Goal: Information Seeking & Learning: Learn about a topic

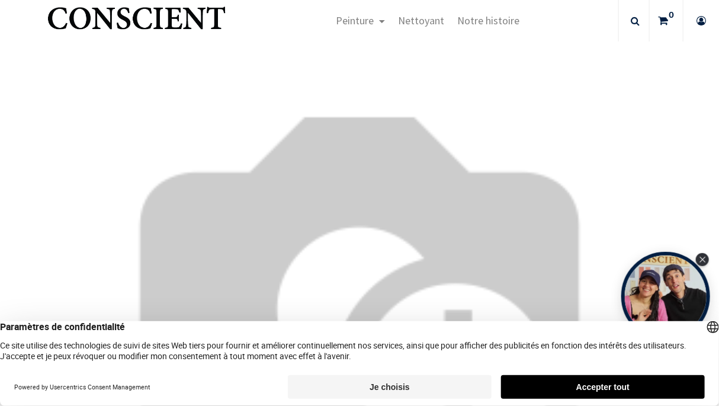
scroll to position [819, 0]
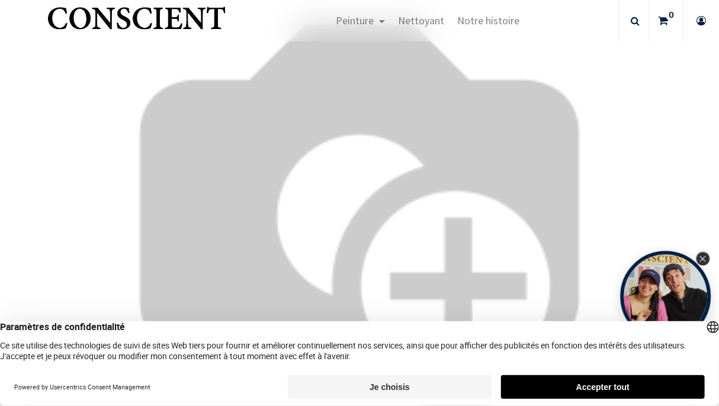
click at [706, 258] on icon "Close Tolstoy widget" at bounding box center [703, 259] width 7 height 6
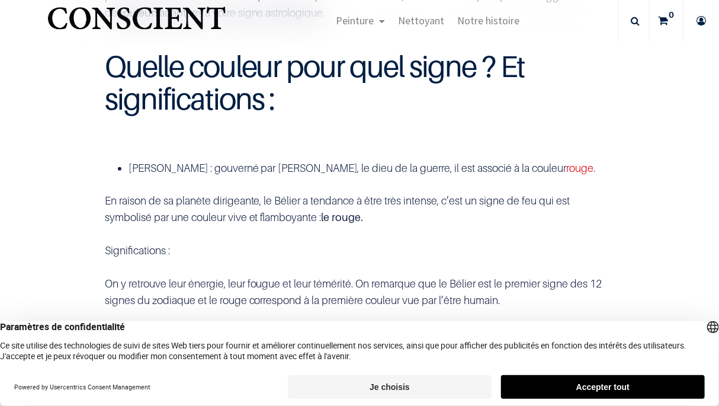
scroll to position [341, 0]
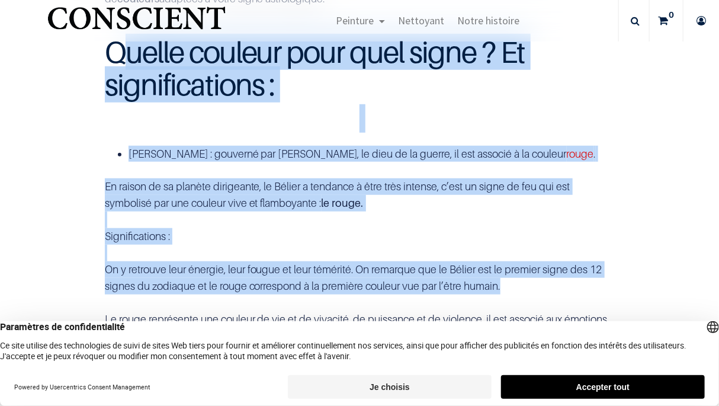
drag, startPoint x: 117, startPoint y: 49, endPoint x: 521, endPoint y: 293, distance: 471.6
click at [521, 293] on div "Appréciez-vous l'astrologie ? Selon votre signe, certaines teintes peuvent mieu…" at bounding box center [360, 162] width 528 height 467
copy div "uelle couleur pour quel signe ? Et significations : Bélier : gouverné par Mars,…"
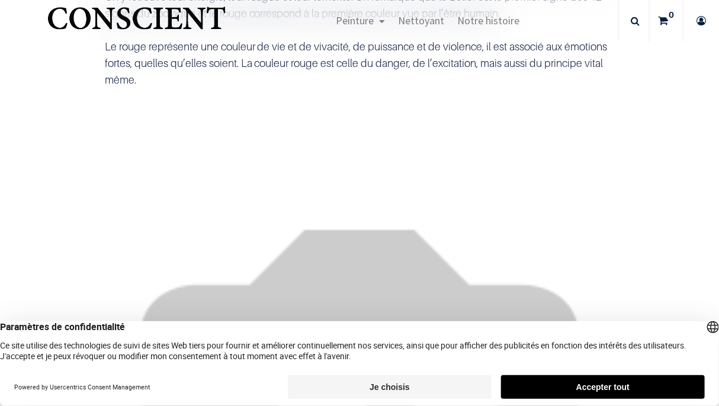
scroll to position [409, 0]
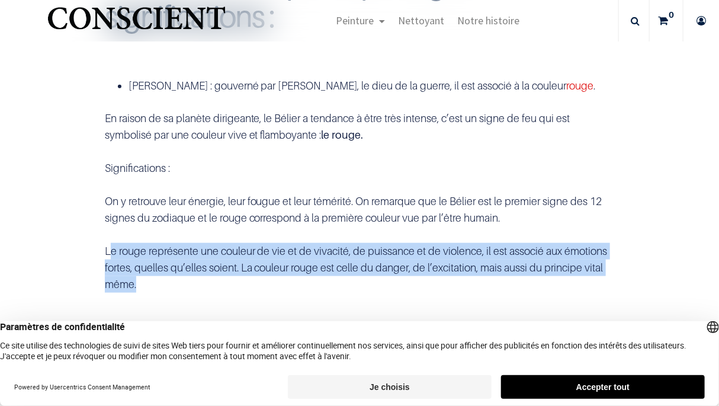
drag, startPoint x: 108, startPoint y: 249, endPoint x: 141, endPoint y: 286, distance: 49.1
click at [141, 286] on div "Le rouge représente une couleur de vie et de vivacité, de puissance et de viole…" at bounding box center [360, 276] width 510 height 66
copy div "e rouge représente une couleur de vie et de vivacité, de puissance et de violen…"
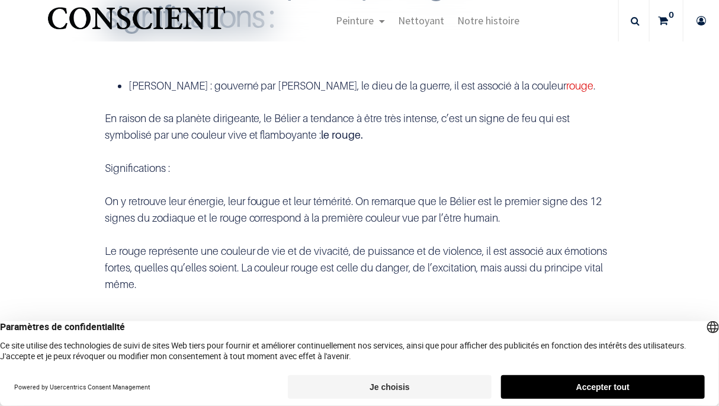
click at [637, 240] on section "Appréciez-vous l'astrologie ? Selon votre signe, certaines teintes peuvent mieu…" at bounding box center [359, 94] width 566 height 467
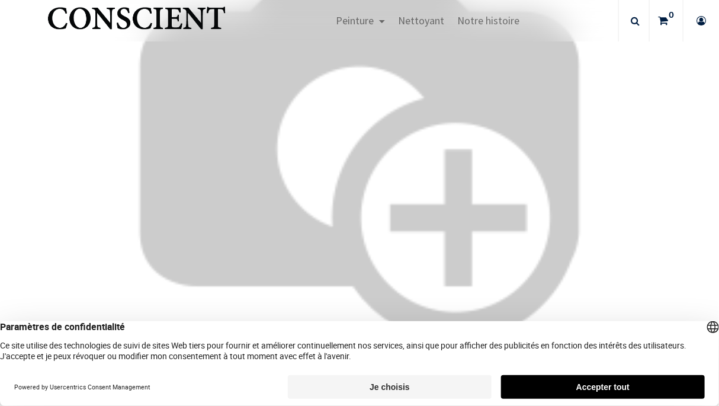
scroll to position [955, 0]
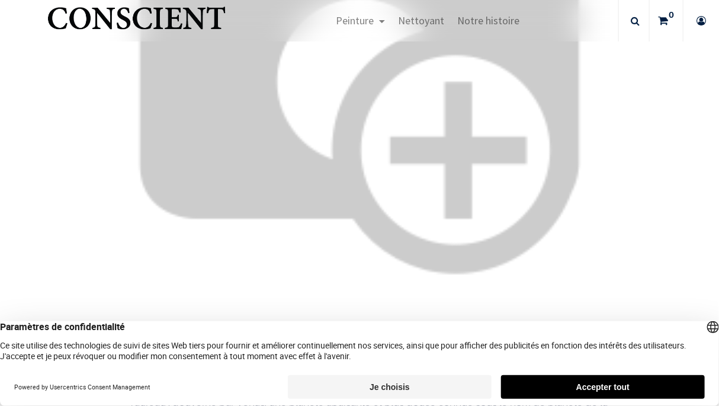
drag, startPoint x: 131, startPoint y: 72, endPoint x: 328, endPoint y: 248, distance: 263.9
copy div "Taureau : gouverné par Vénus, une planète apaisante et plus douce connue sous l…"
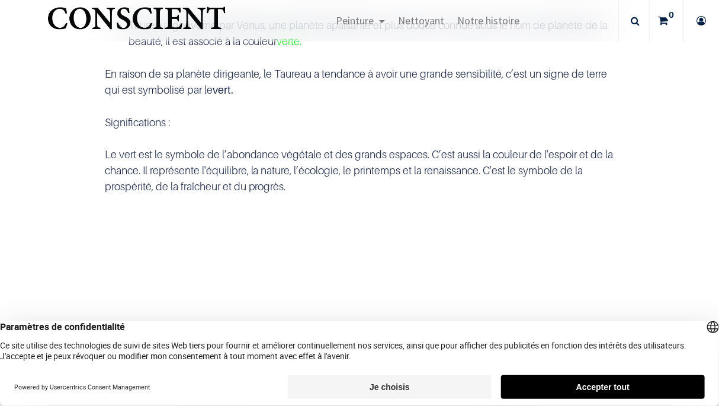
scroll to position [1365, 0]
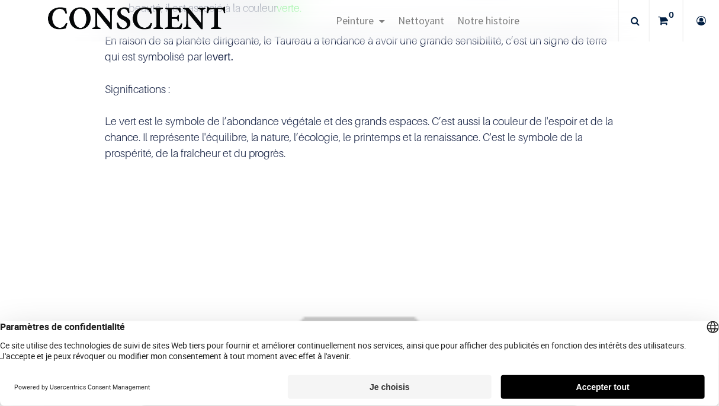
drag, startPoint x: 132, startPoint y: 158, endPoint x: 228, endPoint y: 306, distance: 176.8
copy div "Gémeaux : gouverné par Mercure, la planète messagère, qui régit la communicatio…"
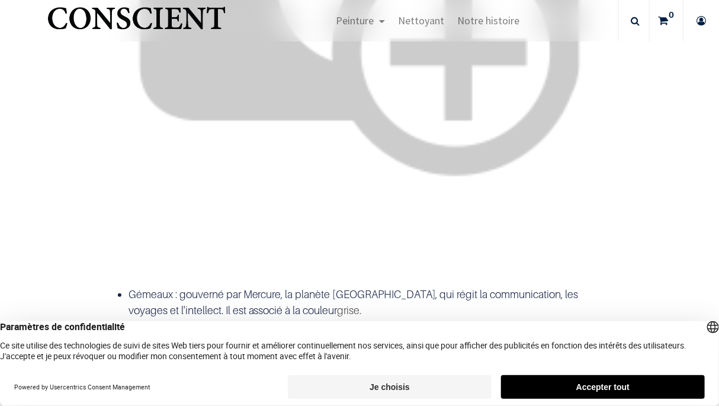
scroll to position [1911, 0]
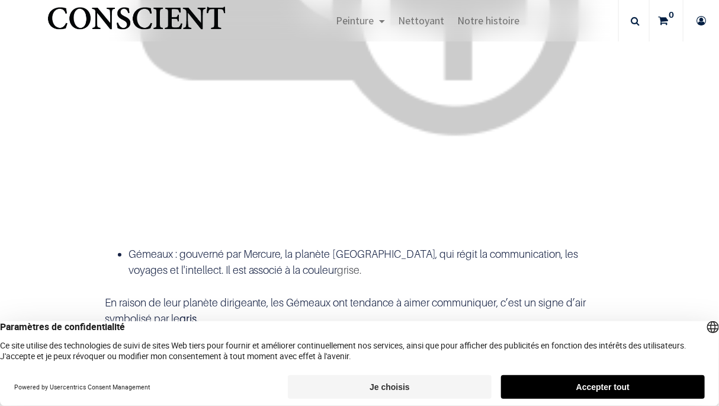
scroll to position [1945, 0]
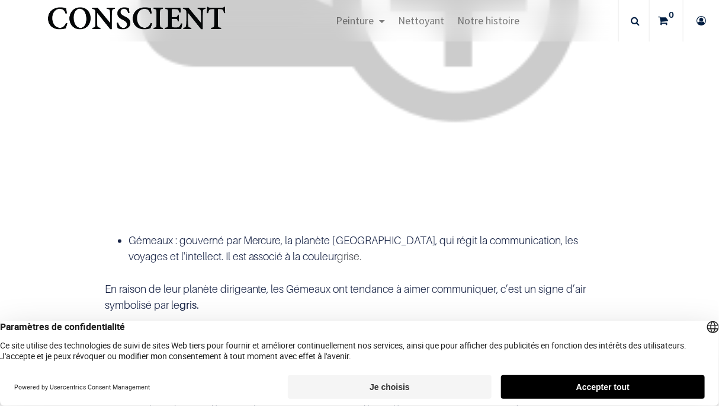
drag, startPoint x: 129, startPoint y: 104, endPoint x: 393, endPoint y: 323, distance: 342.9
copy div "Cancer : gouverné par la Lune, symbole de la petite enfance, de l'influençabili…"
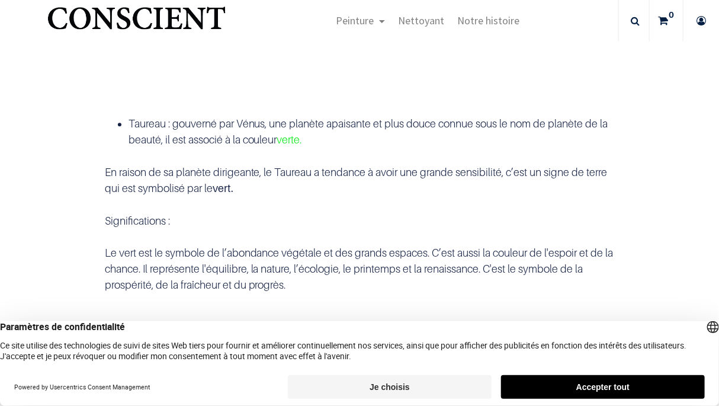
scroll to position [1331, 0]
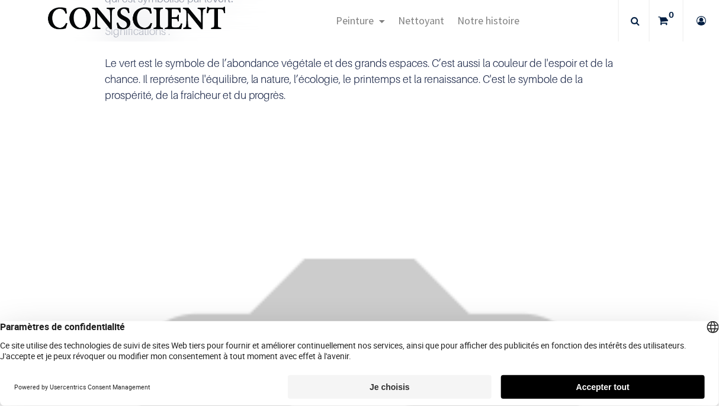
scroll to position [1433, 0]
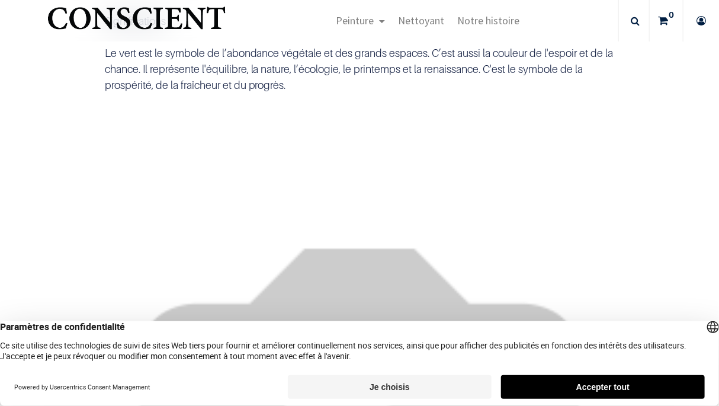
drag, startPoint x: 130, startPoint y: 132, endPoint x: 183, endPoint y: 320, distance: 195.6
copy div "Gémeaux : gouverné par Mercure, la planète messagère, qui régit la communicatio…"
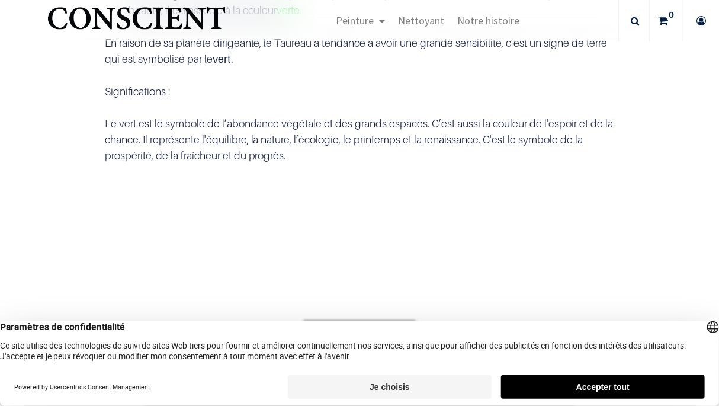
scroll to position [1296, 0]
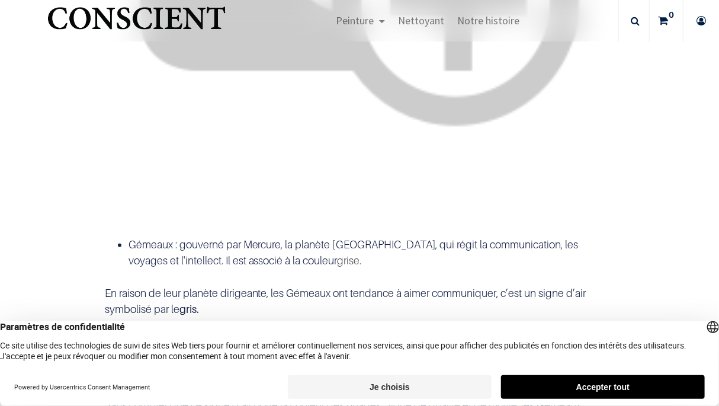
scroll to position [1945, 0]
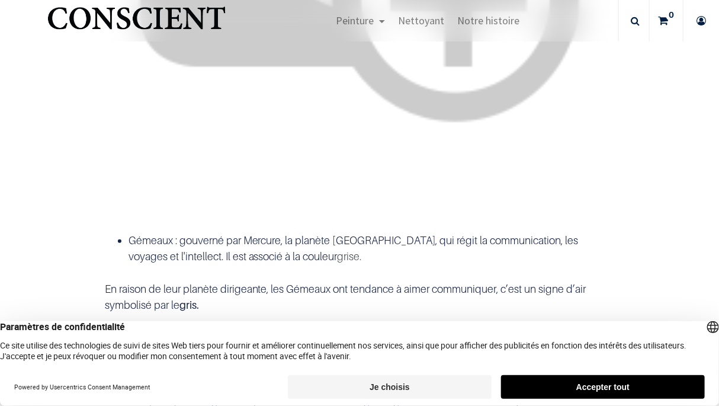
drag, startPoint x: 131, startPoint y: 105, endPoint x: 382, endPoint y: 286, distance: 308.6
copy div "Cancer : gouverné par la Lune, symbole de la petite enfance, de l'influençabili…"
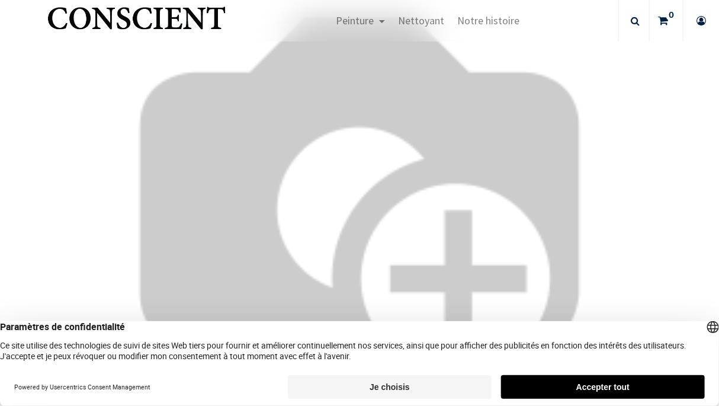
scroll to position [2491, 0]
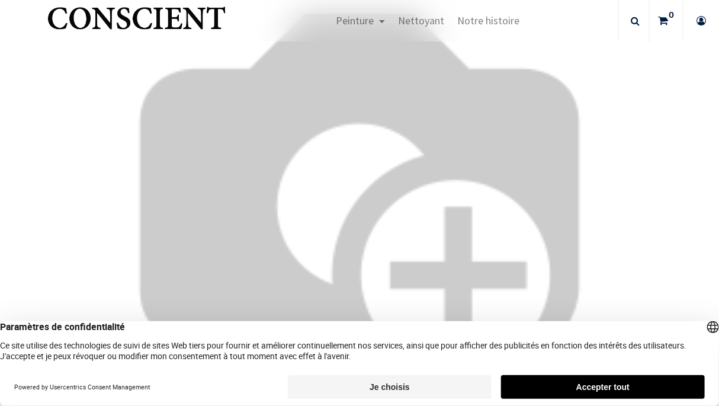
drag, startPoint x: 129, startPoint y: 175, endPoint x: 286, endPoint y: 298, distance: 199.1
copy div "L ion : gouverné par le soleil, symbole d’énergie et d’enthousiasme, il est aus…"
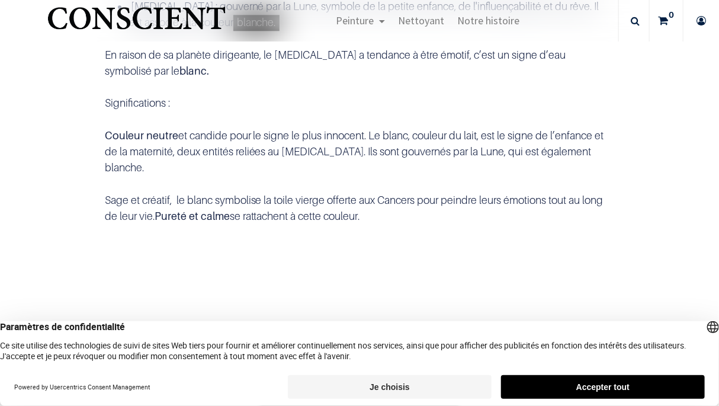
scroll to position [3003, 0]
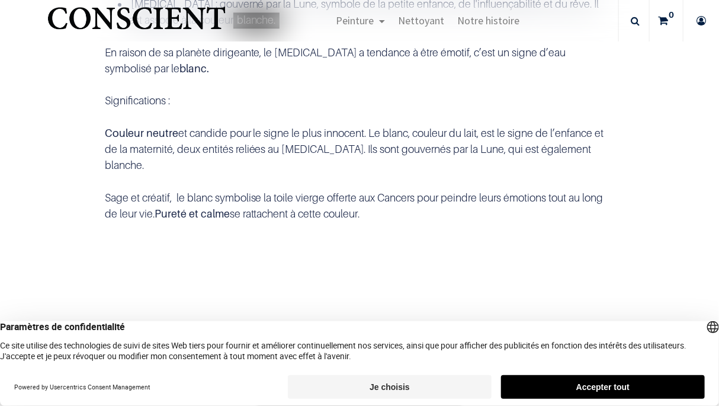
drag, startPoint x: 130, startPoint y: 150, endPoint x: 540, endPoint y: 232, distance: 418.1
copy div "Vierge : gouverné par Mercure, symbole du travail, du perfectionnisme, d’échang…"
click at [651, 263] on section "Tous les blogs Peinture Quelle couleur choisir en fonction de son signe astrolo…" at bounding box center [360, 87] width 648 height 5732
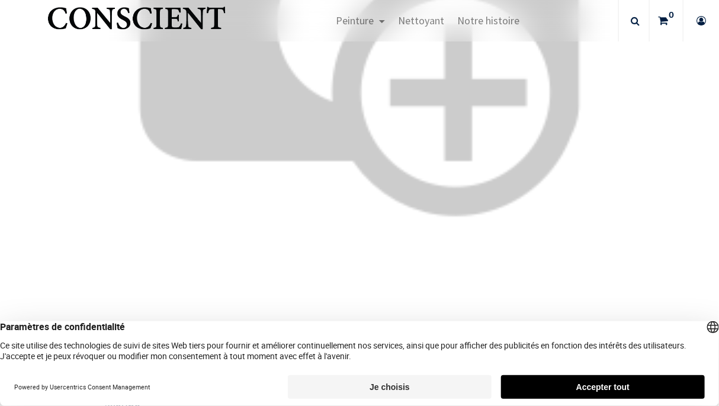
scroll to position [3549, 0]
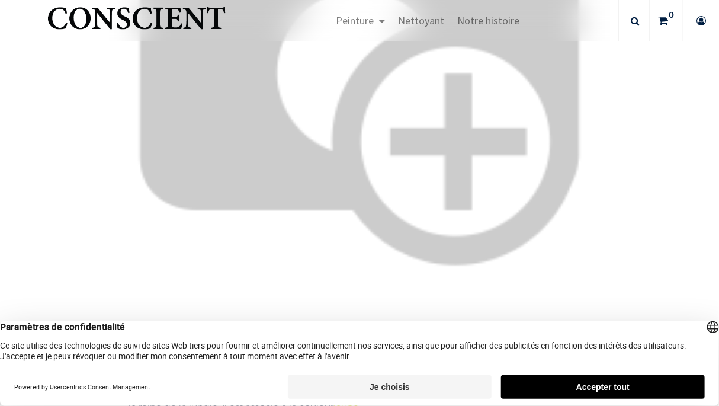
scroll to position [3413, 0]
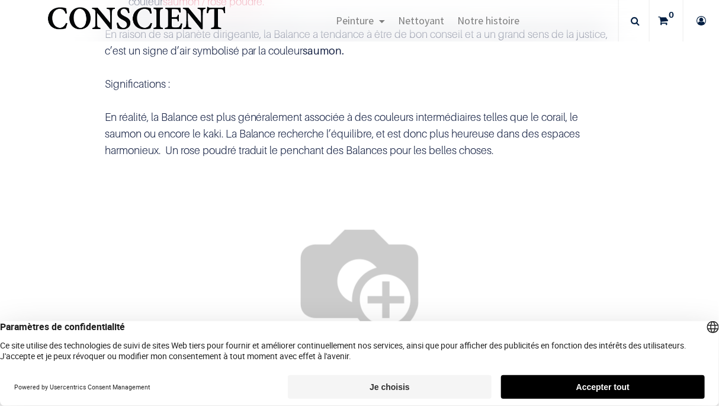
scroll to position [339, 0]
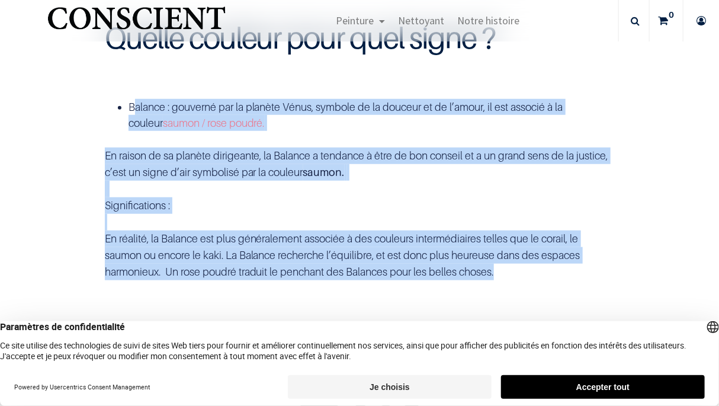
drag, startPoint x: 132, startPoint y: 171, endPoint x: 523, endPoint y: 278, distance: 406.0
click at [523, 278] on div "Balance : gouverné par la planète [GEOGRAPHIC_DATA], symbole de la douceur et d…" at bounding box center [360, 205] width 528 height 233
copy div "alance : gouverné par la planète [GEOGRAPHIC_DATA], symbole de la douceur et de…"
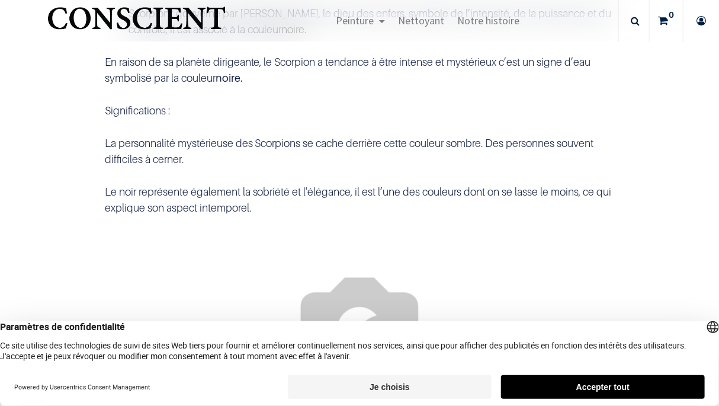
scroll to position [919, 0]
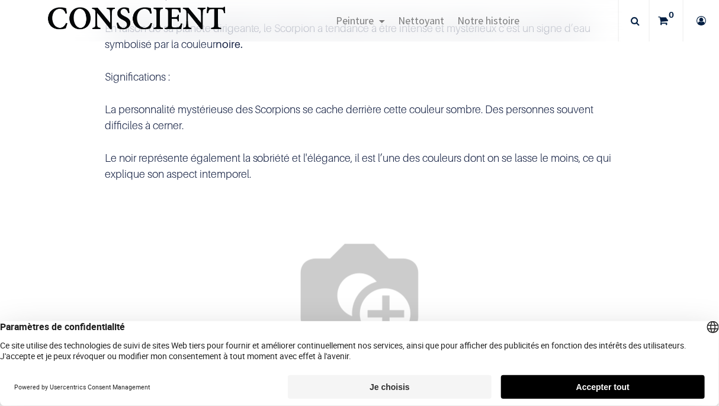
drag, startPoint x: 131, startPoint y: 159, endPoint x: 372, endPoint y: 282, distance: 270.5
click at [372, 214] on div "Scorpion : gouverné par [PERSON_NAME], le [DEMOGRAPHIC_DATA] des enfers, symbol…" at bounding box center [360, 76] width 528 height 276
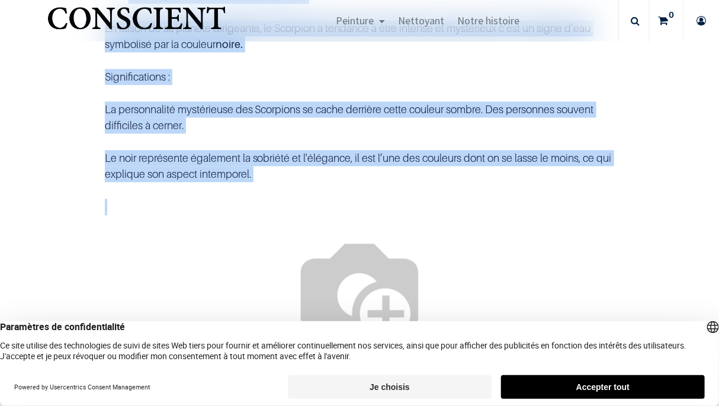
copy div "Scorpion : gouverné par [PERSON_NAME], le [DEMOGRAPHIC_DATA] des enfers, symbol…"
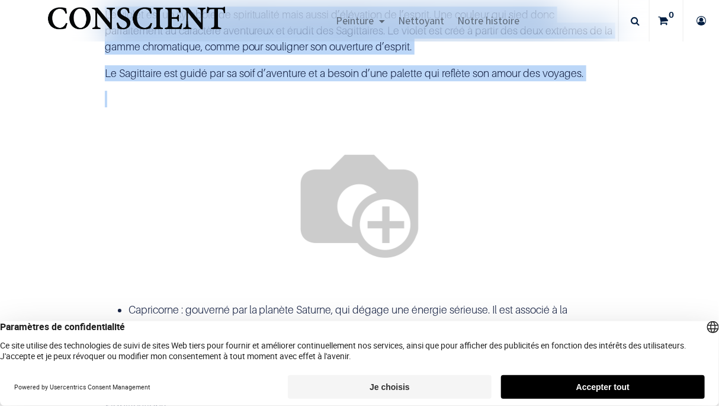
scroll to position [1465, 0]
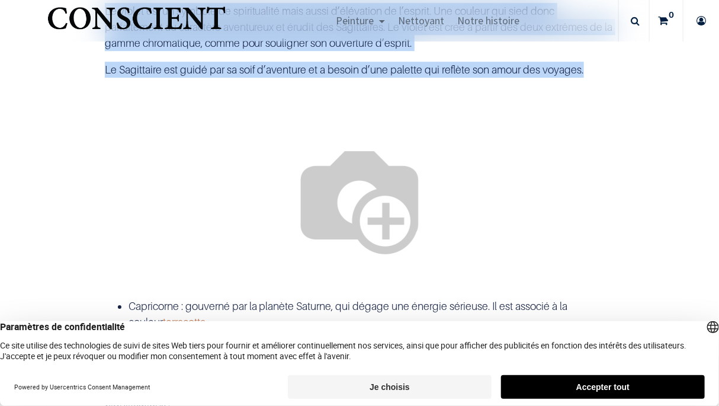
drag, startPoint x: 131, startPoint y: 184, endPoint x: 627, endPoint y: 235, distance: 499.1
copy div "Sagittaire : Gouverné par Jupiter, la planète des voyages mondiaux et des inter…"
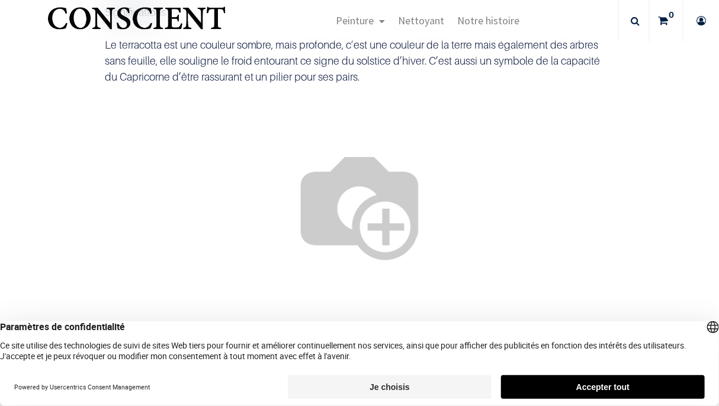
scroll to position [1943, 0]
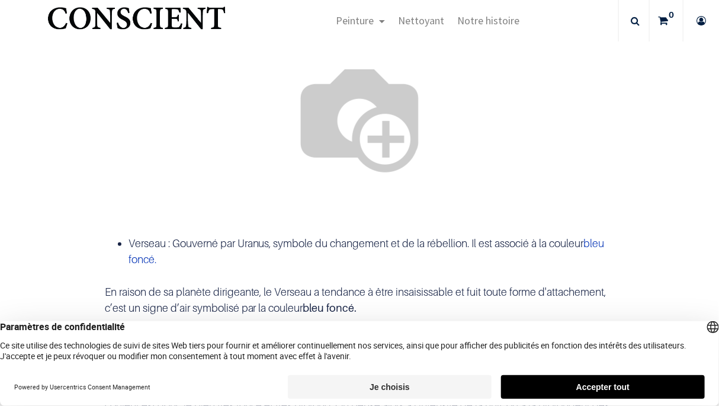
drag, startPoint x: 134, startPoint y: 61, endPoint x: 404, endPoint y: 236, distance: 321.8
copy div "Capricorne : gouverné par la planète Saturne, qui dégage une énergie sérieuse. …"
click at [668, 241] on section "Tous les blogs Peinture Quelle couleur choisir en fonction de son signe astrolo…" at bounding box center [360, 51] width 648 height 3543
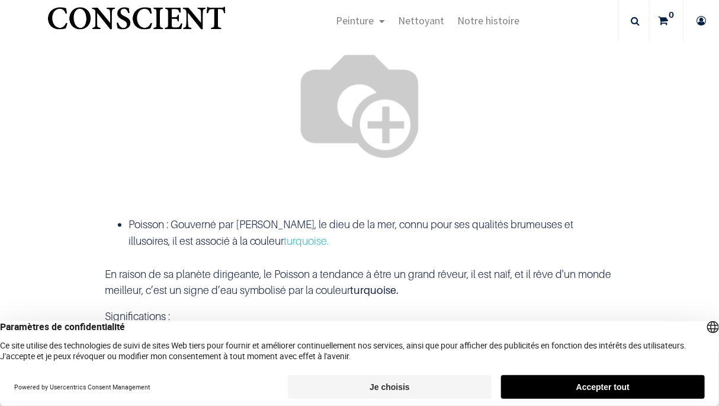
scroll to position [2421, 0]
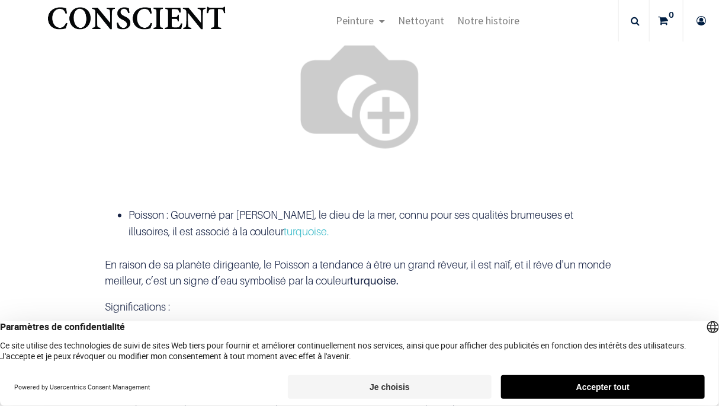
drag, startPoint x: 138, startPoint y: 143, endPoint x: 520, endPoint y: 291, distance: 409.6
copy div "erseau : Gouverné par Uranus, symbole du changement et de la rébellion. Il est …"
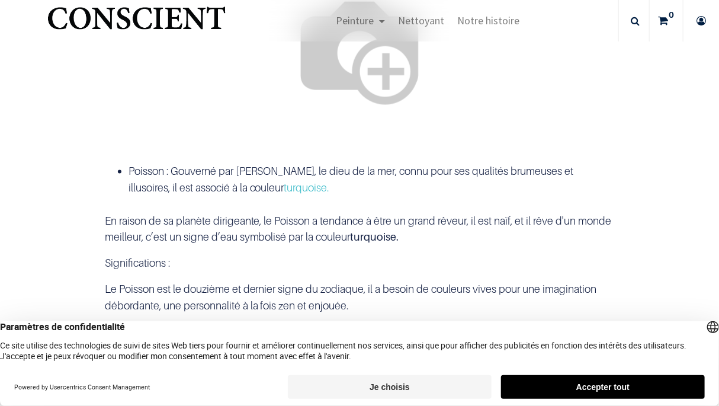
scroll to position [2489, 0]
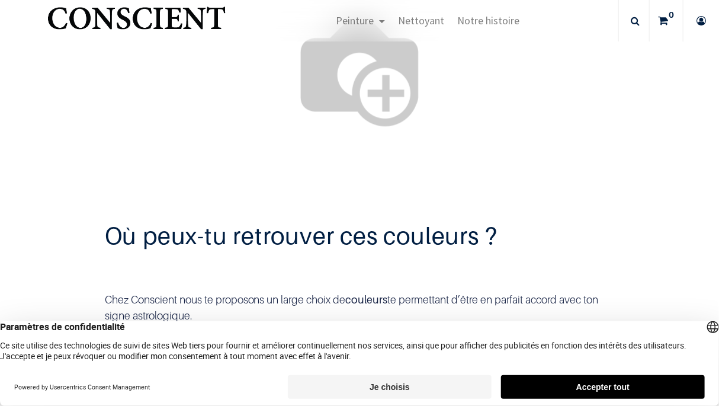
scroll to position [2933, 0]
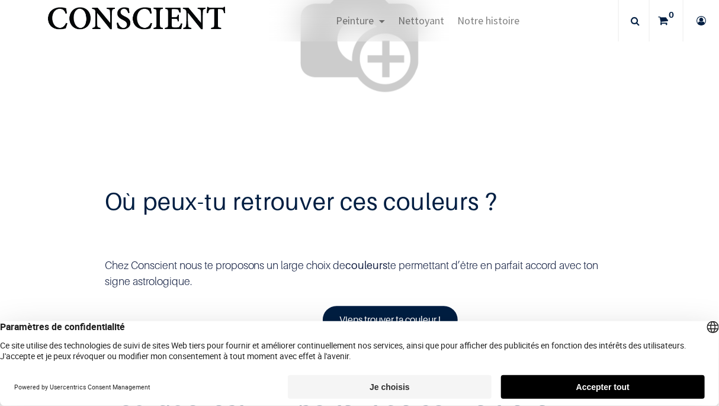
drag, startPoint x: 129, startPoint y: 124, endPoint x: 430, endPoint y: 294, distance: 345.2
copy div "Poisson : Gouverné par Neptune, le dieu de la mer, connu pour ses qualités brum…"
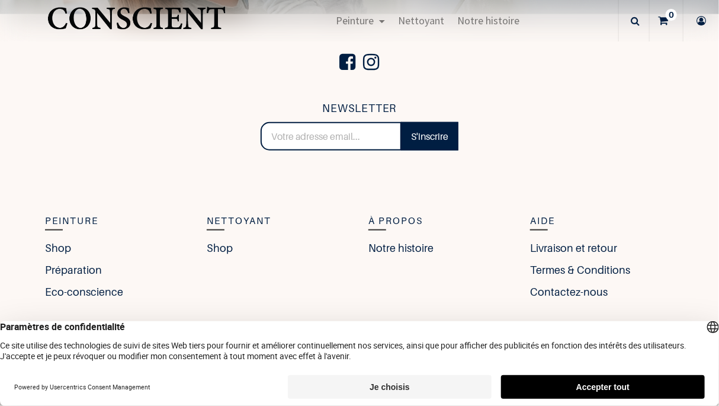
scroll to position [3991, 0]
drag, startPoint x: 110, startPoint y: 74, endPoint x: 576, endPoint y: 255, distance: 499.5
copy div "En résumé :"
click at [256, 11] on div "Peinture Shop Inspiration new Préparation Blog" at bounding box center [428, 20] width 381 height 41
